Goal: Browse casually

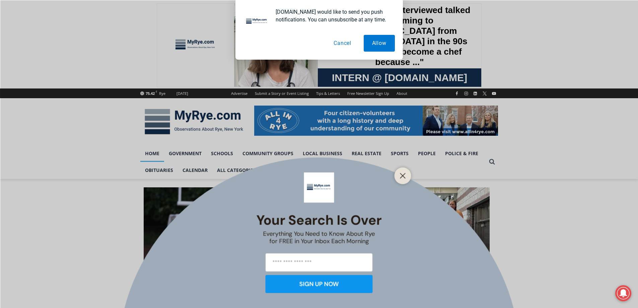
click at [397, 175] on div at bounding box center [402, 175] width 17 height 17
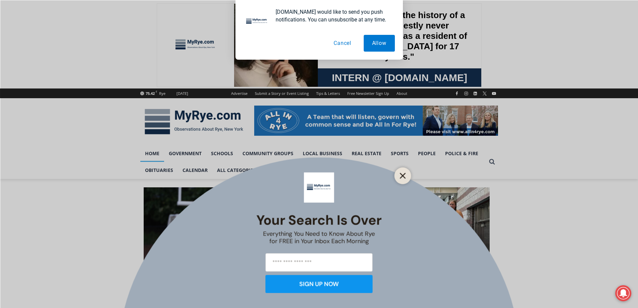
click at [399, 176] on button "Close" at bounding box center [402, 175] width 9 height 9
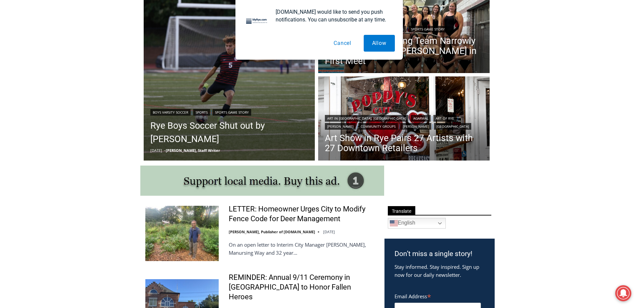
scroll to position [207, 0]
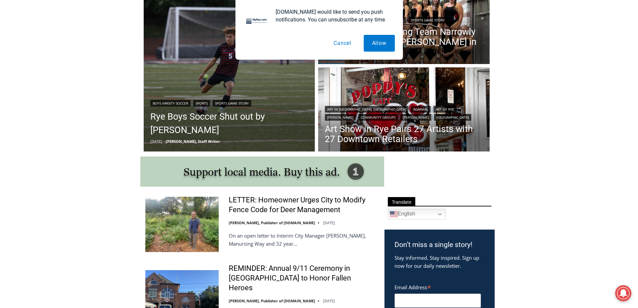
click at [349, 43] on button "Cancel" at bounding box center [342, 43] width 34 height 17
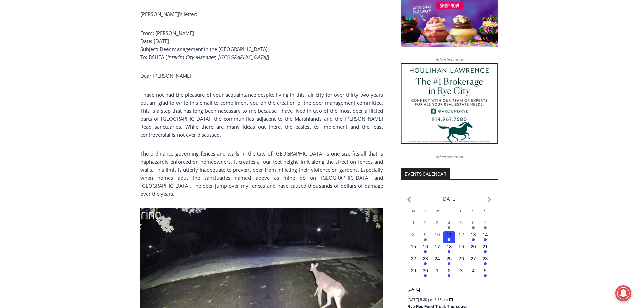
scroll to position [588, 0]
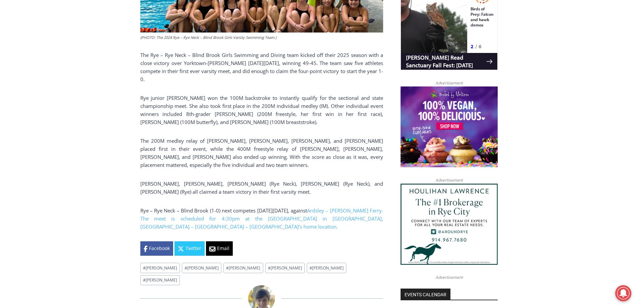
scroll to position [469, 0]
